Goal: Task Accomplishment & Management: Manage account settings

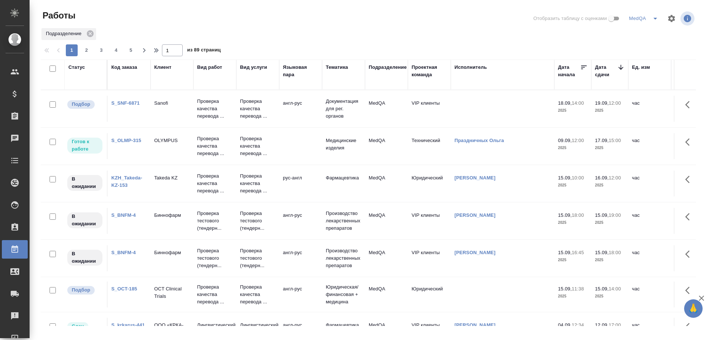
click at [124, 178] on link "KZH_Takeda-KZ-153" at bounding box center [126, 181] width 31 height 13
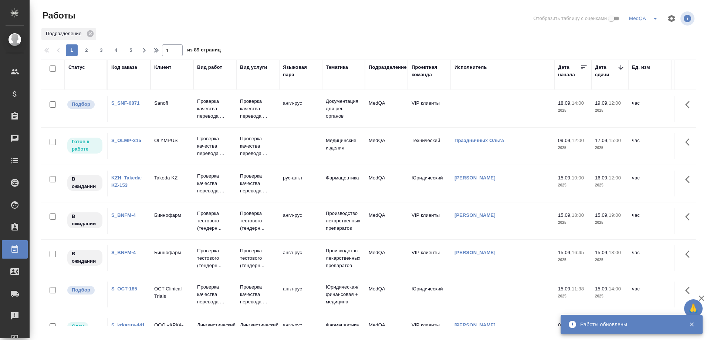
click at [121, 216] on link "S_BNFM-4" at bounding box center [123, 215] width 24 height 6
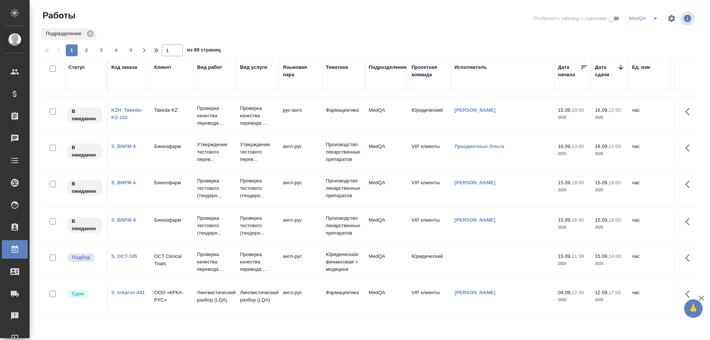
scroll to position [148, 0]
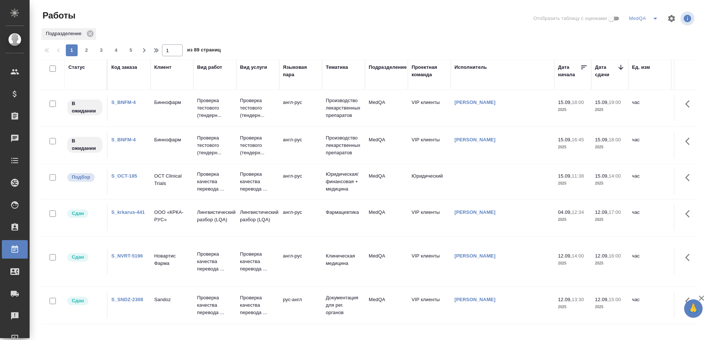
click at [117, 172] on td "S_OCT-185" at bounding box center [129, 182] width 43 height 26
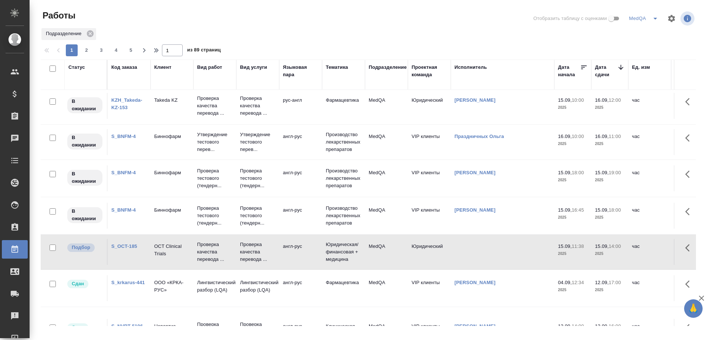
scroll to position [0, 0]
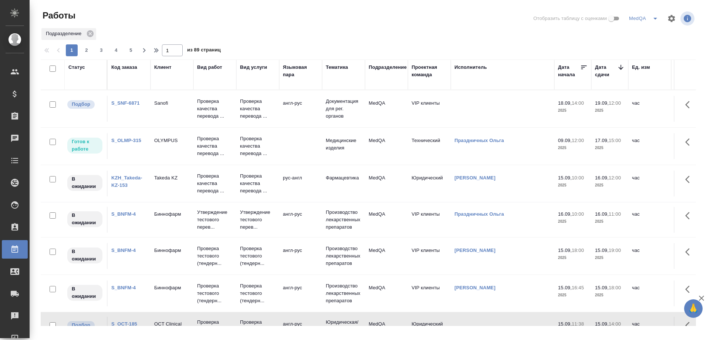
click at [125, 213] on link "S_BNFM-4" at bounding box center [123, 214] width 24 height 6
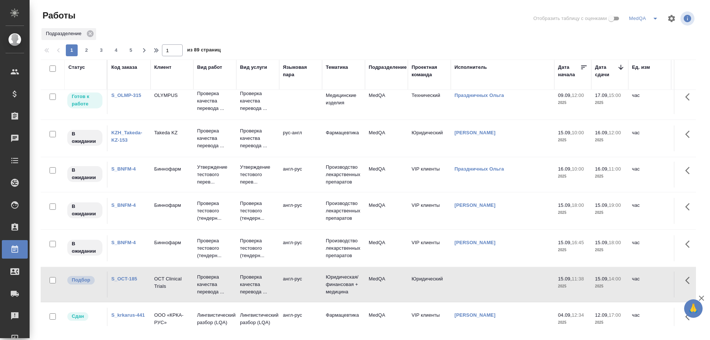
scroll to position [148, 0]
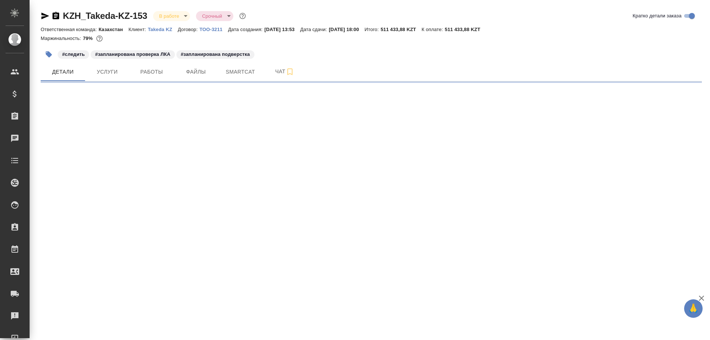
select select "RU"
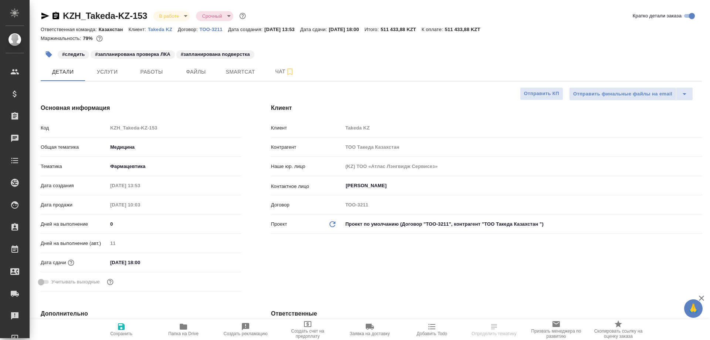
type textarea "x"
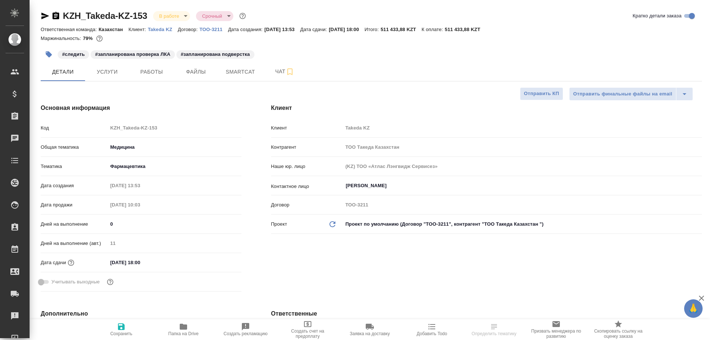
type textarea "x"
click at [236, 75] on span "Smartcat" at bounding box center [240, 71] width 35 height 9
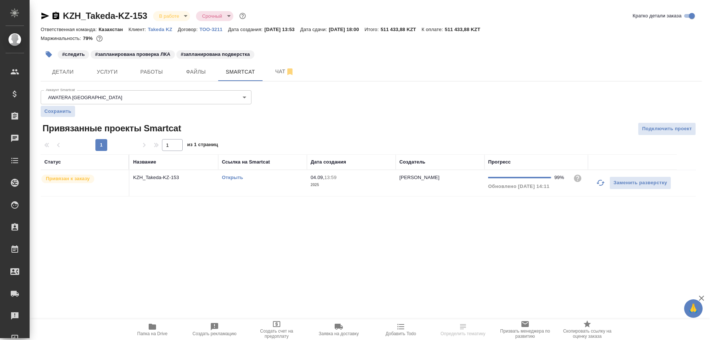
click at [233, 176] on link "Открыть" at bounding box center [232, 178] width 21 height 6
click at [235, 179] on link "Открыть" at bounding box center [232, 178] width 21 height 6
click at [155, 331] on icon "button" at bounding box center [152, 326] width 9 height 9
click at [155, 74] on span "Работы" at bounding box center [151, 71] width 35 height 9
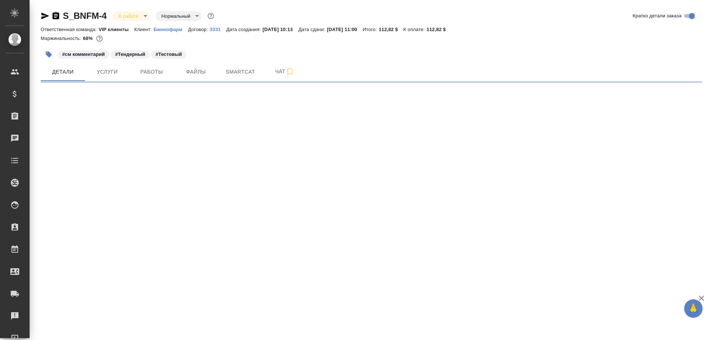
select select "RU"
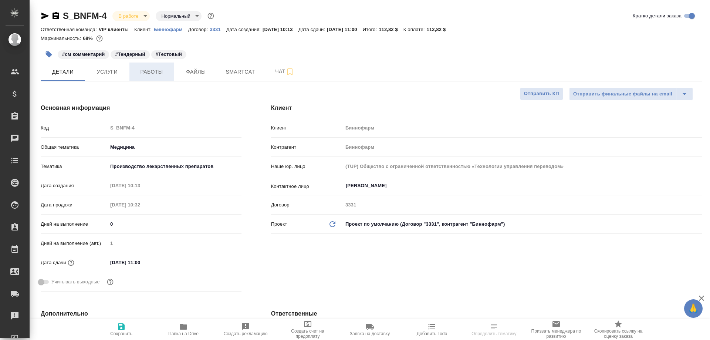
type textarea "x"
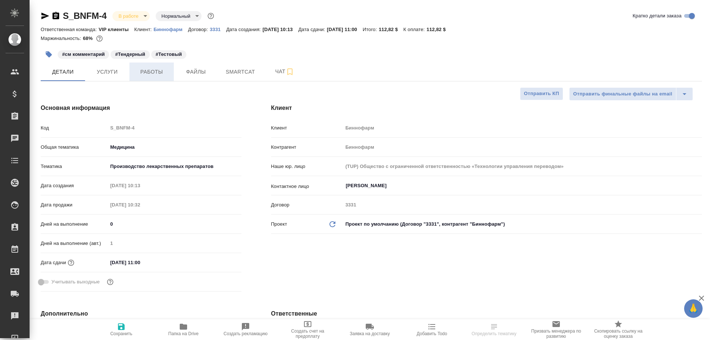
type textarea "x"
click at [160, 71] on span "Работы" at bounding box center [151, 71] width 35 height 9
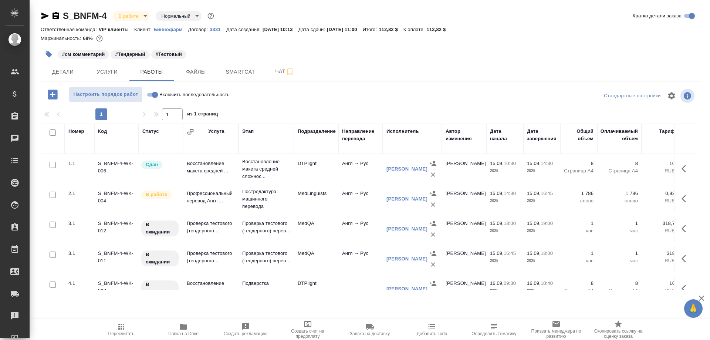
scroll to position [46, 0]
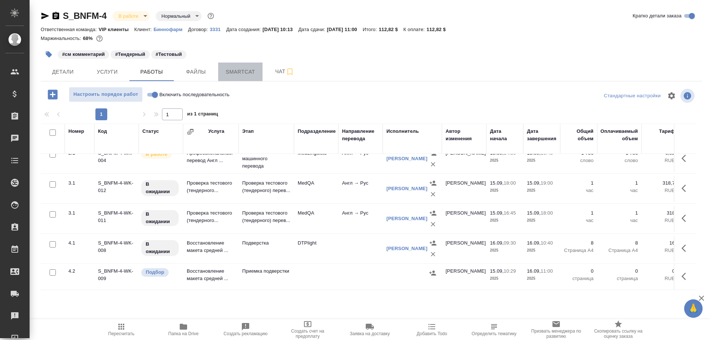
click at [243, 74] on span "Smartcat" at bounding box center [240, 71] width 35 height 9
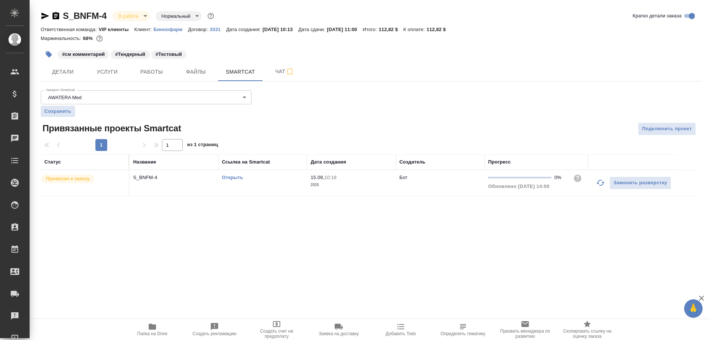
click at [235, 177] on link "Открыть" at bounding box center [232, 178] width 21 height 6
click at [227, 177] on link "Открыть" at bounding box center [232, 178] width 21 height 6
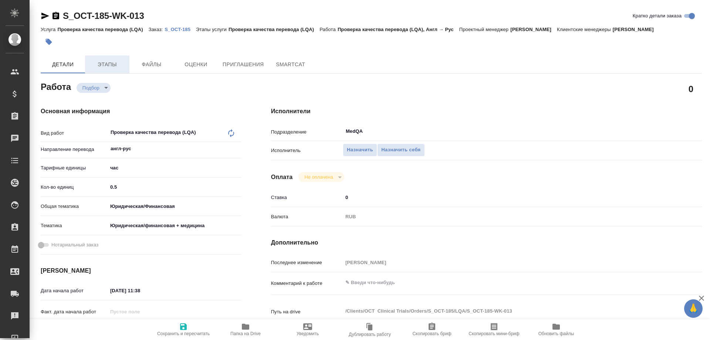
type textarea "x"
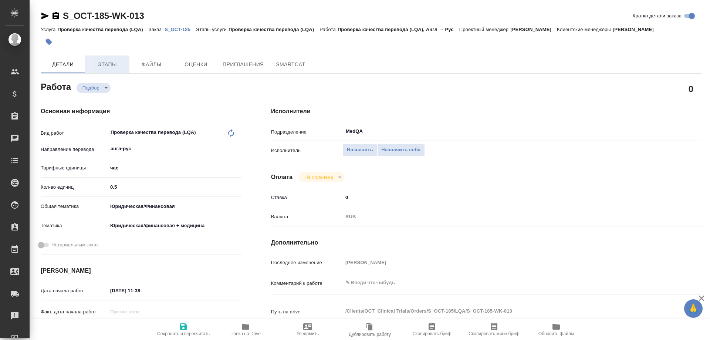
type textarea "x"
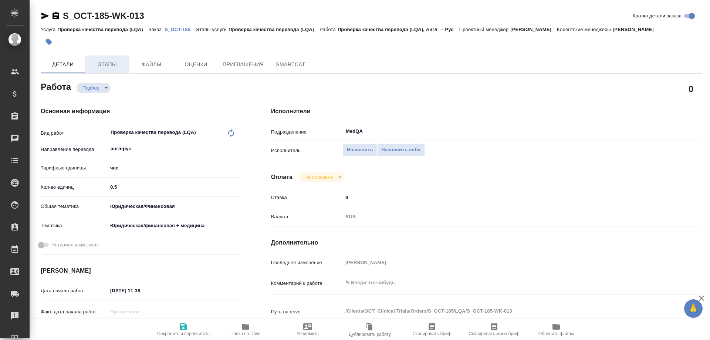
type textarea "x"
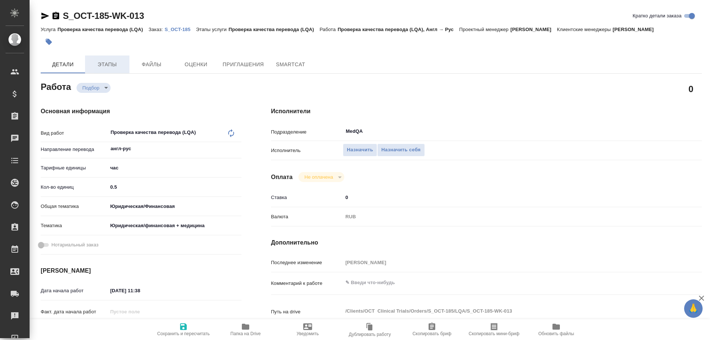
type textarea "x"
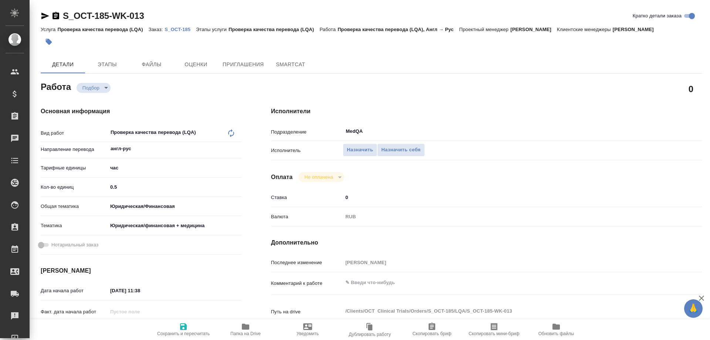
type textarea "x"
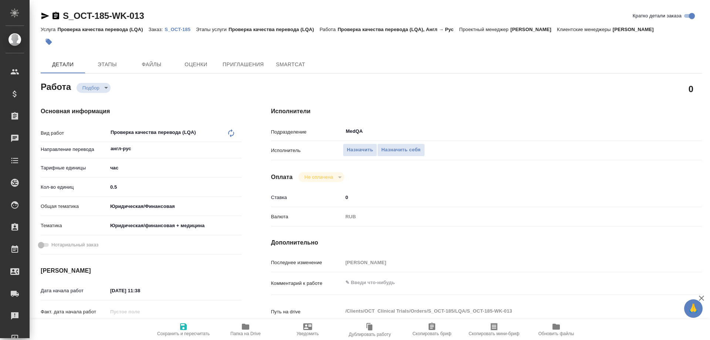
type textarea "x"
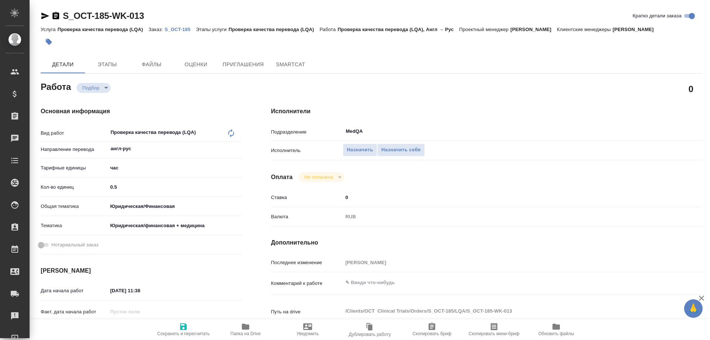
type textarea "x"
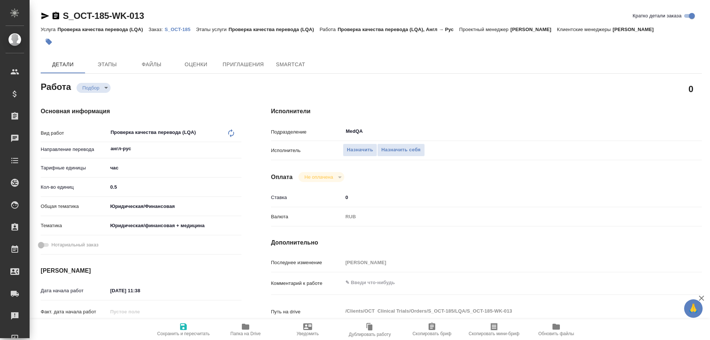
click at [175, 30] on p "S_OCT-185" at bounding box center [180, 30] width 31 height 6
type textarea "x"
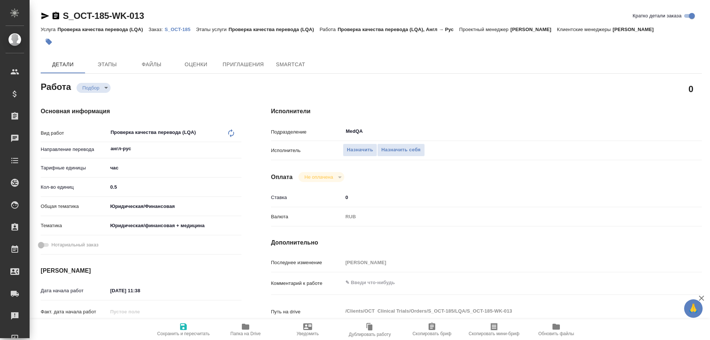
type textarea "x"
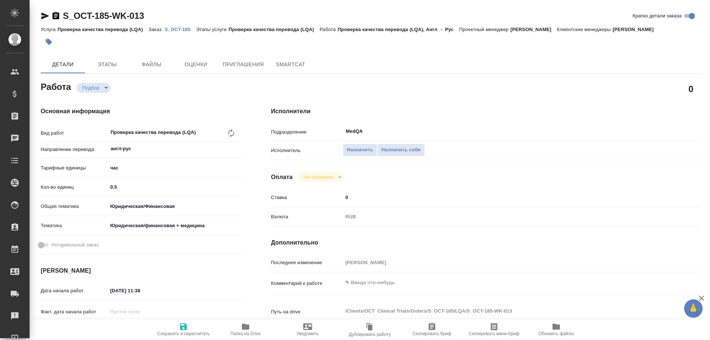
type textarea "x"
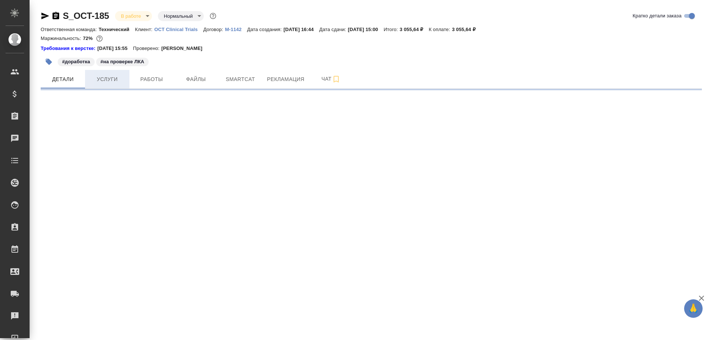
select select "RU"
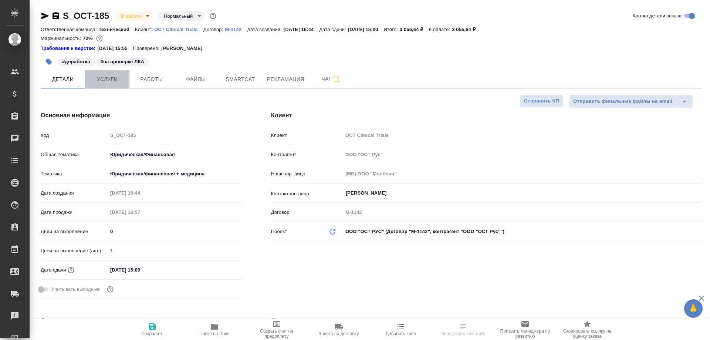
click at [105, 79] on span "Услуги" at bounding box center [106, 79] width 35 height 9
type textarea "x"
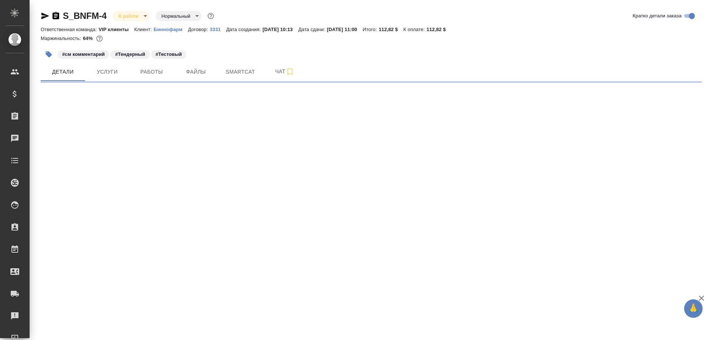
select select "RU"
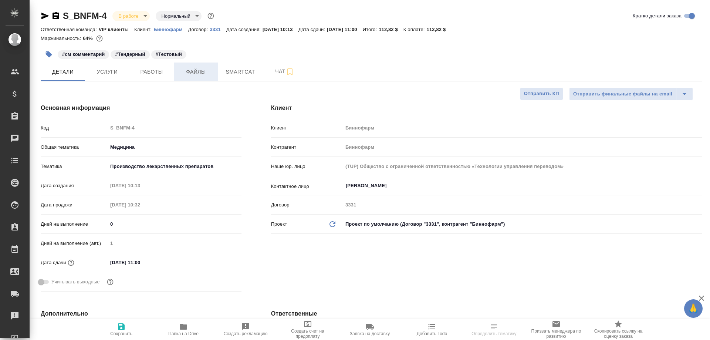
type textarea "x"
click at [242, 69] on span "Smartcat" at bounding box center [240, 71] width 35 height 9
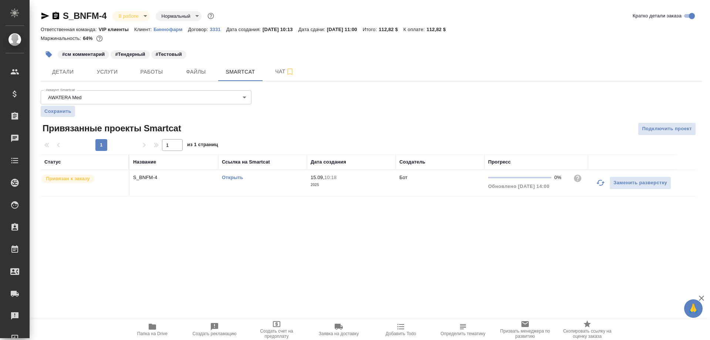
click at [232, 177] on link "Открыть" at bounding box center [232, 178] width 21 height 6
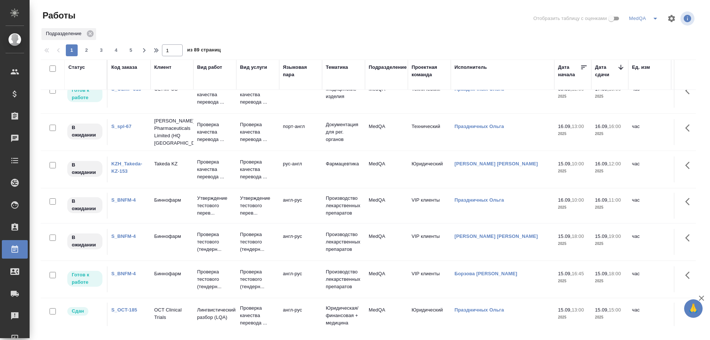
scroll to position [111, 0]
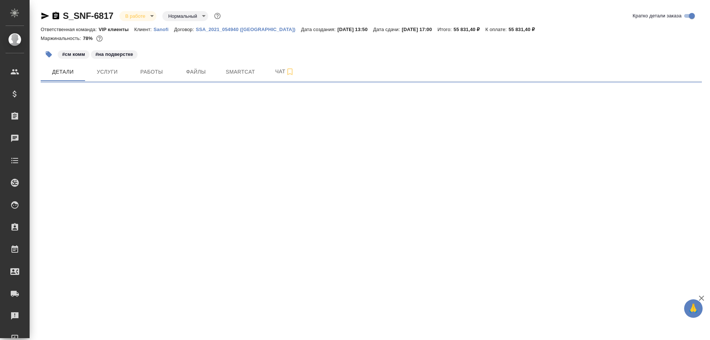
select select "RU"
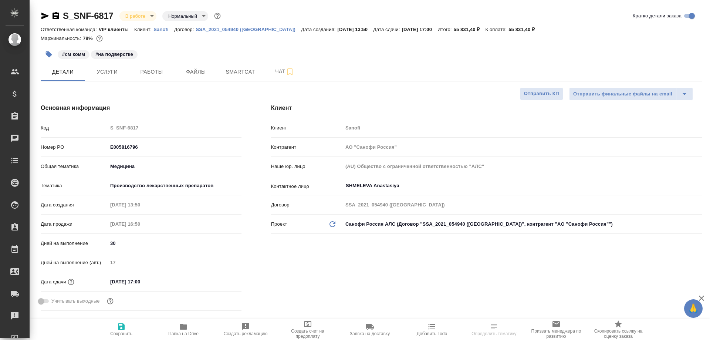
type textarea "x"
type input "[PERSON_NAME] Валентина"
type input "Комаров Роман"
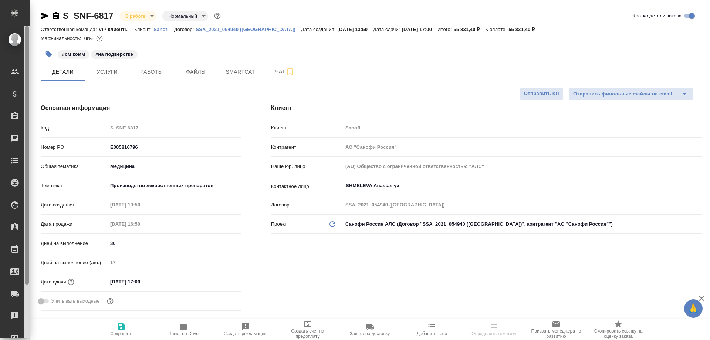
type textarea "x"
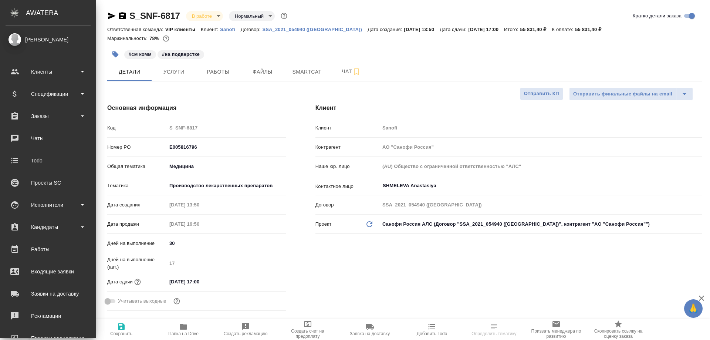
type textarea "x"
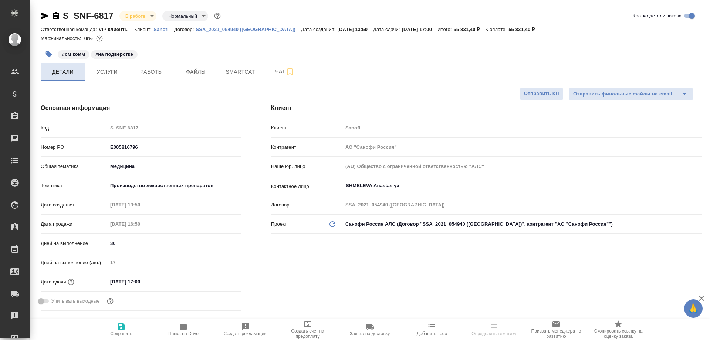
click at [58, 68] on span "Детали" at bounding box center [62, 71] width 35 height 9
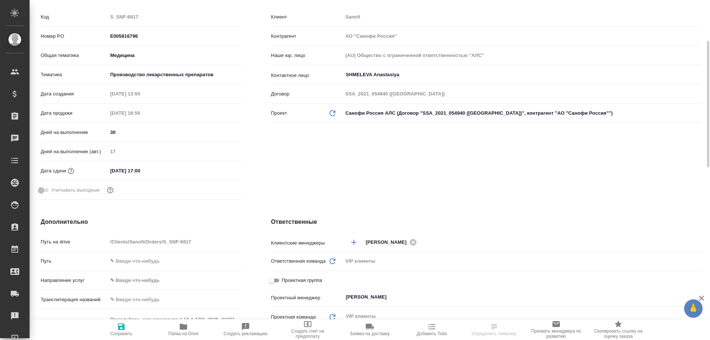
scroll to position [296, 0]
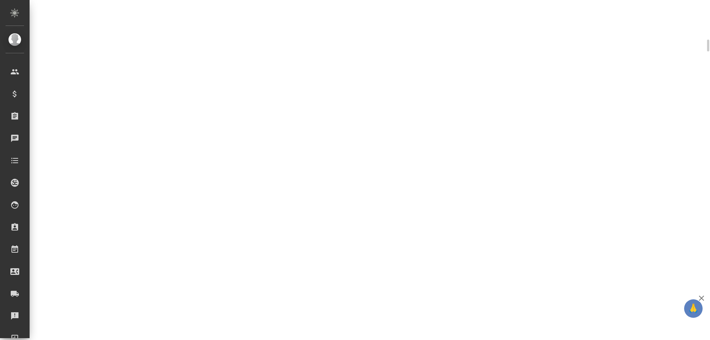
select select "RU"
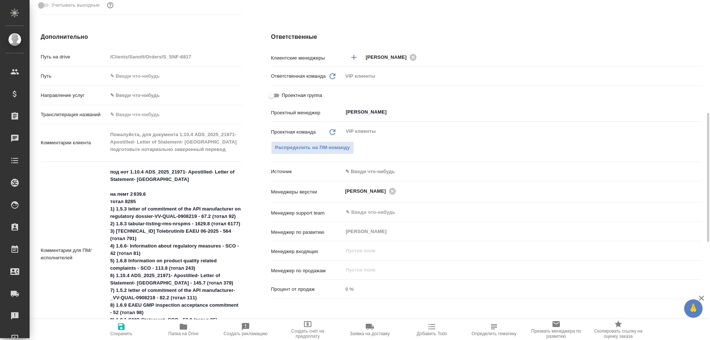
type textarea "x"
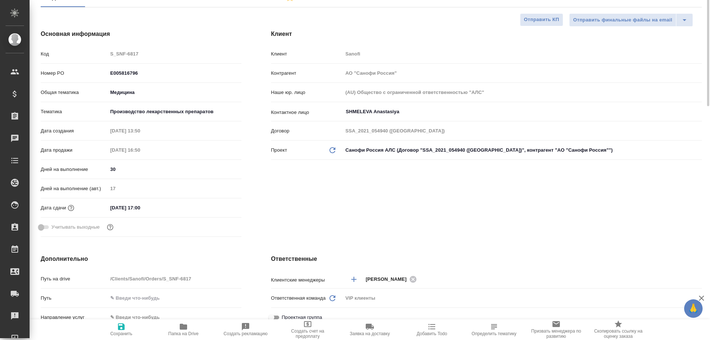
scroll to position [37, 0]
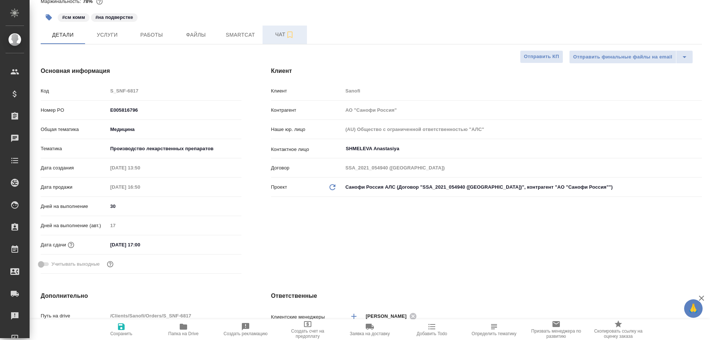
click at [277, 35] on span "Чат" at bounding box center [284, 34] width 35 height 9
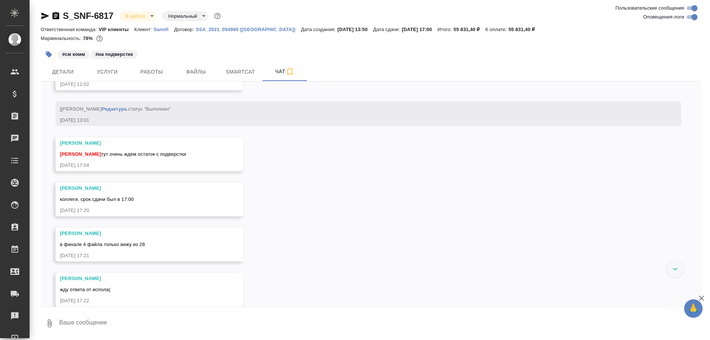
scroll to position [6266, 0]
click at [155, 73] on span "Работы" at bounding box center [151, 71] width 35 height 9
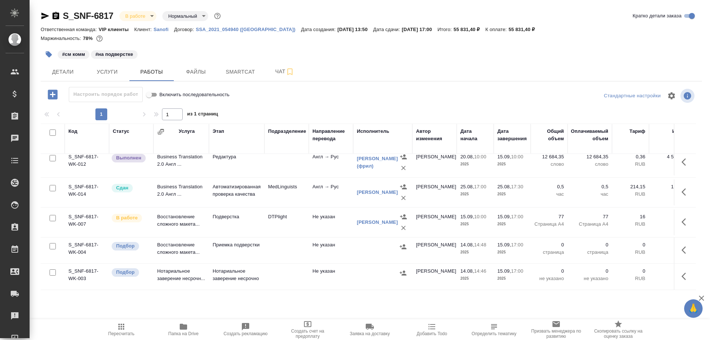
scroll to position [102, 0]
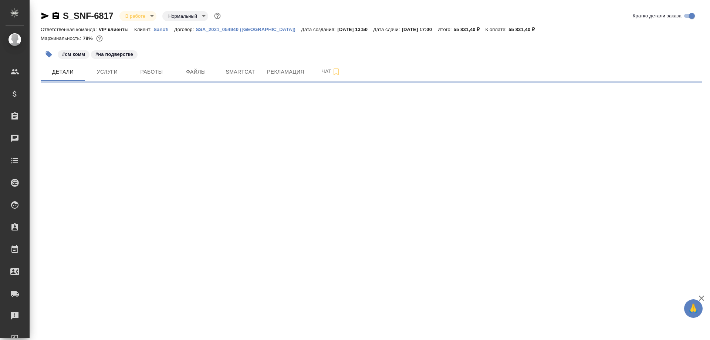
select select "RU"
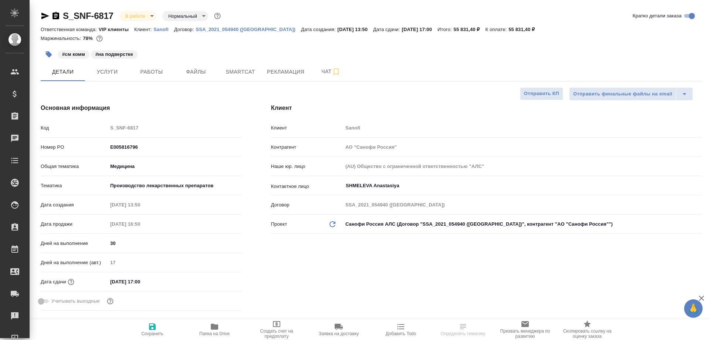
type textarea "x"
click at [282, 74] on span "Рекламация" at bounding box center [285, 71] width 37 height 9
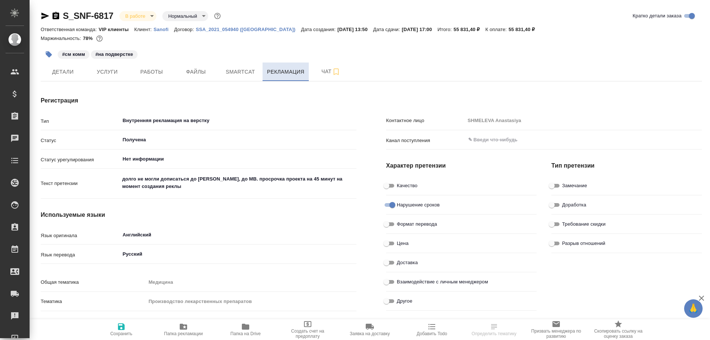
type textarea "x"
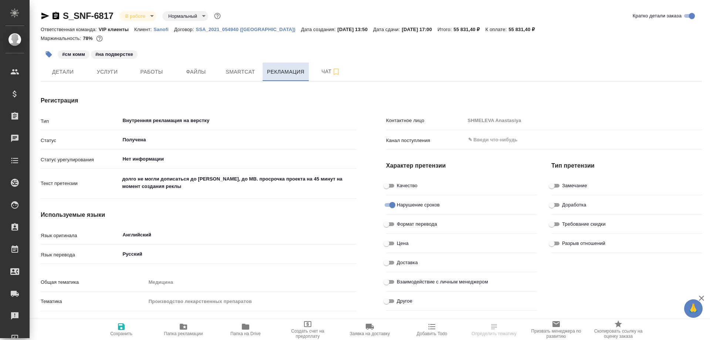
type textarea "x"
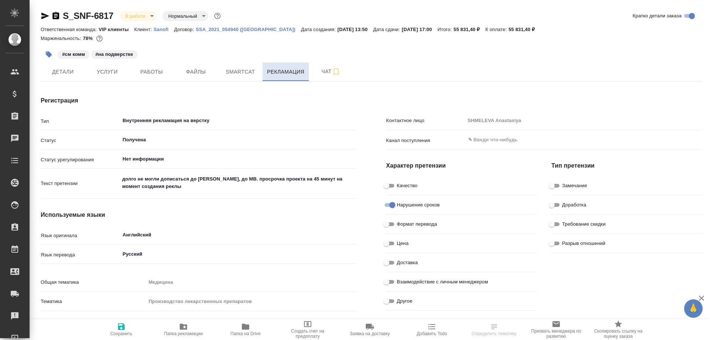
type textarea "x"
click at [326, 70] on span "Чат" at bounding box center [330, 71] width 35 height 9
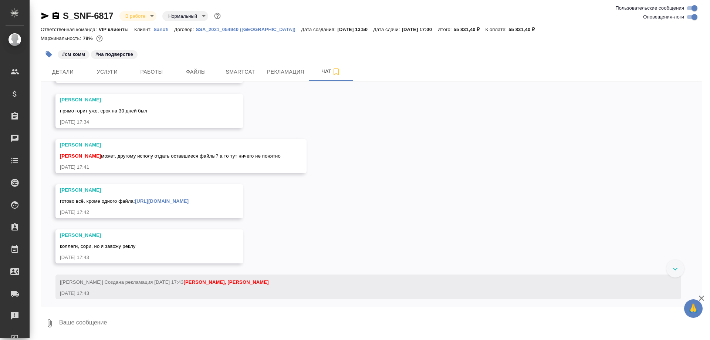
scroll to position [6690, 0]
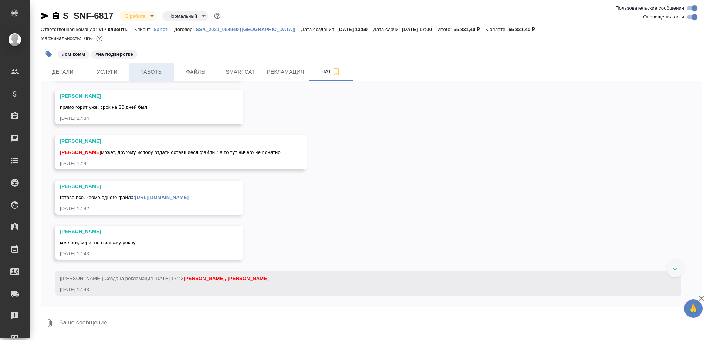
click at [149, 74] on span "Работы" at bounding box center [151, 71] width 35 height 9
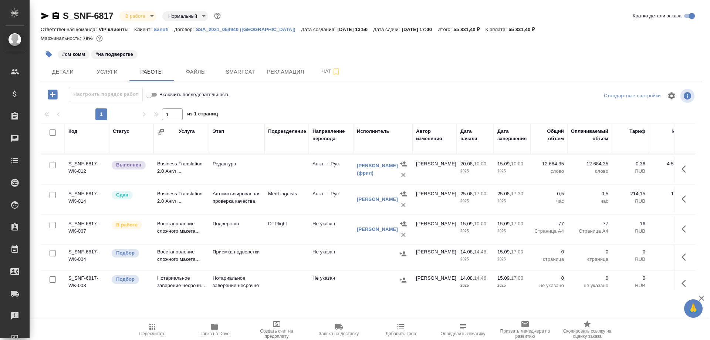
scroll to position [102, 0]
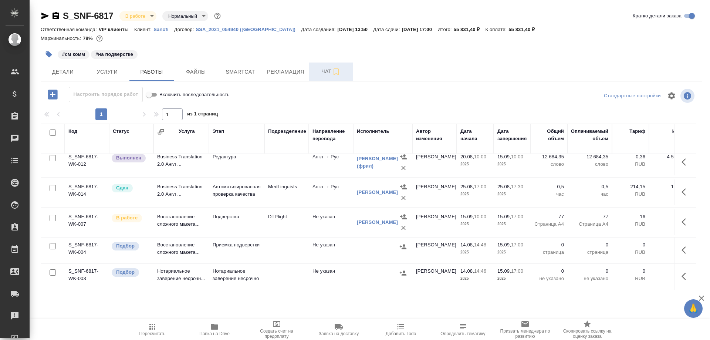
click at [322, 70] on span "Чат" at bounding box center [330, 71] width 35 height 9
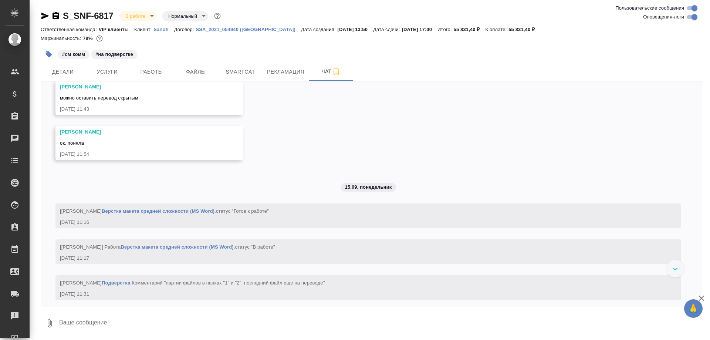
scroll to position [5839, 0]
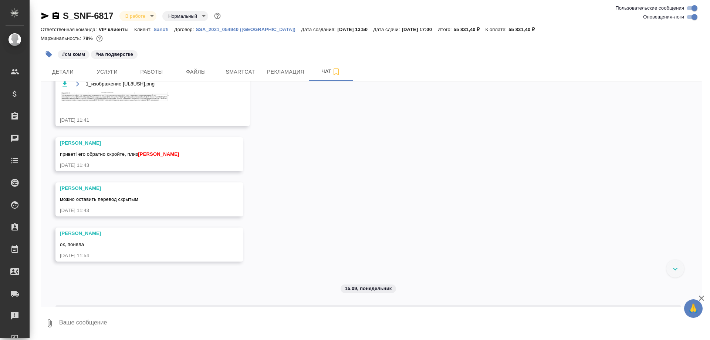
click at [135, 25] on img at bounding box center [115, 19] width 111 height 12
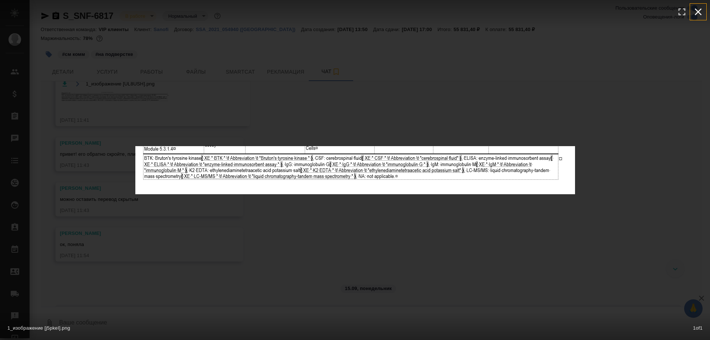
click at [700, 14] on icon "button" at bounding box center [698, 12] width 7 height 7
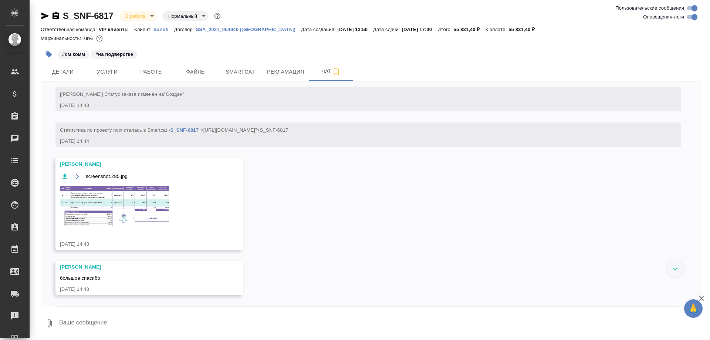
scroll to position [339, 0]
